Goal: Transaction & Acquisition: Subscribe to service/newsletter

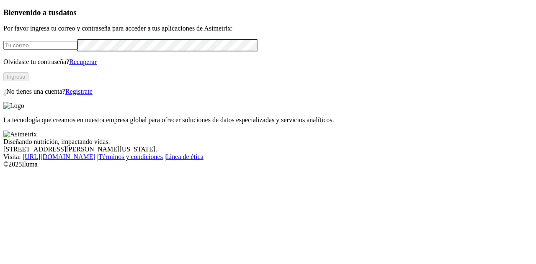
type input "[PERSON_NAME][EMAIL_ADDRESS][PERSON_NAME][DOMAIN_NAME]"
click at [93, 95] on link "Regístrate" at bounding box center [78, 91] width 27 height 7
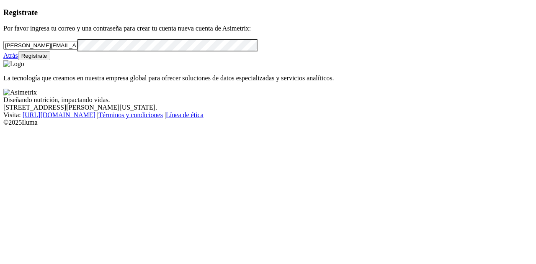
click at [95, 51] on div "[PERSON_NAME][EMAIL_ADDRESS][PERSON_NAME][DOMAIN_NAME]" at bounding box center [267, 45] width 529 height 12
click at [77, 50] on input "[PERSON_NAME][EMAIL_ADDRESS][PERSON_NAME][DOMAIN_NAME]" at bounding box center [40, 45] width 74 height 9
paste input "[PERSON_NAME][EMAIL_ADDRESS][PERSON_NAME][DOMAIN_NAME]"
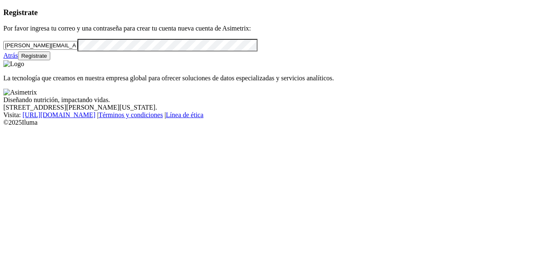
type input "[PERSON_NAME][EMAIL_ADDRESS][PERSON_NAME][DOMAIN_NAME]"
click at [24, 60] on div "Registrate Por favor ingresa tu correo y una contraseña para crear tu cuenta nu…" at bounding box center [267, 34] width 529 height 52
click at [51, 60] on button "Regístrate" at bounding box center [34, 56] width 33 height 9
